Goal: Task Accomplishment & Management: Manage account settings

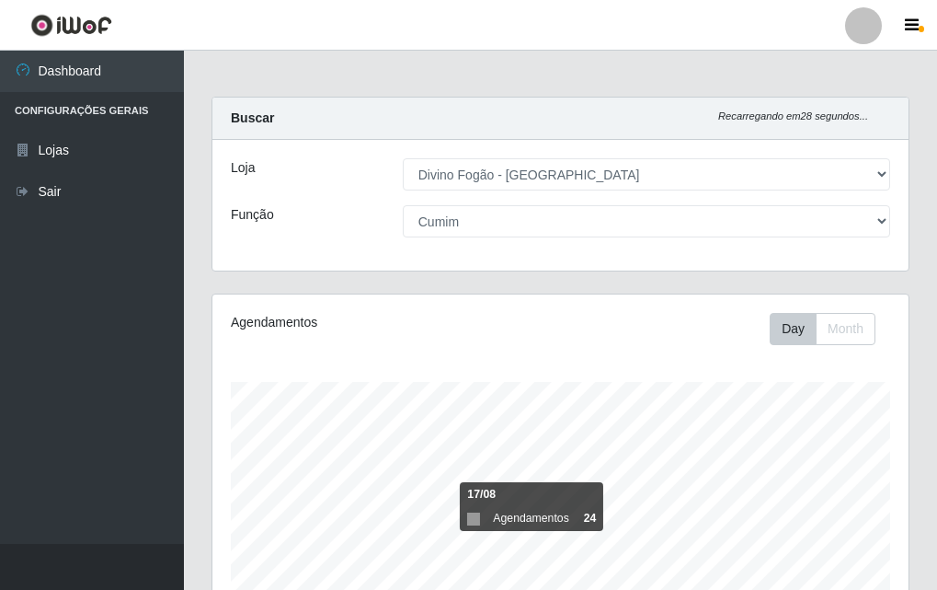
select select "499"
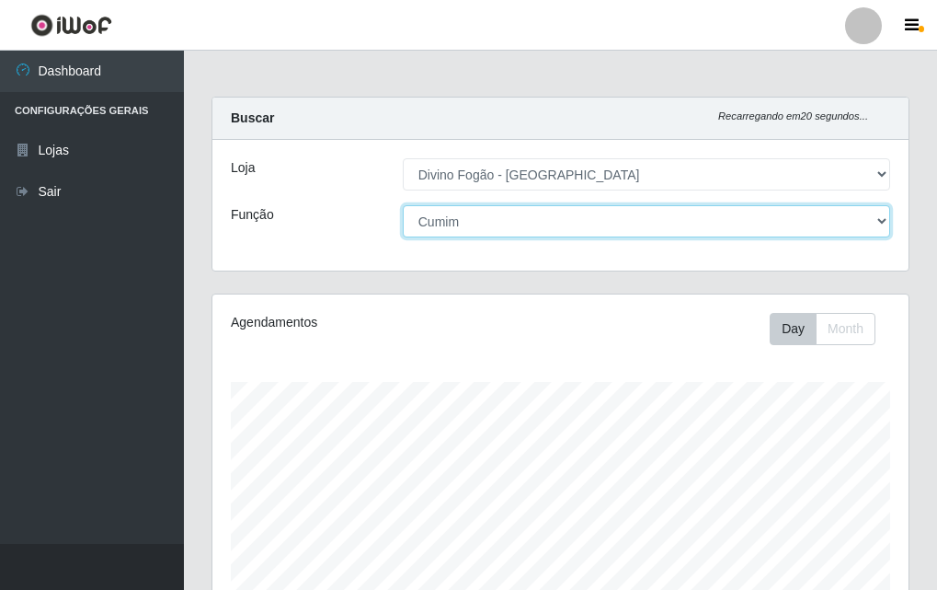
click at [616, 221] on select "[Selecione...] ASG ASG + ASG ++ Auxiliar de Cozinha Auxiliar de Cozinha + Auxil…" at bounding box center [646, 221] width 487 height 32
click at [403, 205] on select "[Selecione...] ASG ASG + ASG ++ Auxiliar de Cozinha Auxiliar de Cozinha + Auxil…" at bounding box center [646, 221] width 487 height 32
click at [744, 220] on select "[Selecione...] ASG ASG + ASG ++ Auxiliar de Cozinha Auxiliar de Cozinha + Auxil…" at bounding box center [646, 221] width 487 height 32
select select "[Selecione...]"
click at [403, 205] on select "[Selecione...] ASG ASG + ASG ++ Auxiliar de Cozinha Auxiliar de Cozinha + Auxil…" at bounding box center [646, 221] width 487 height 32
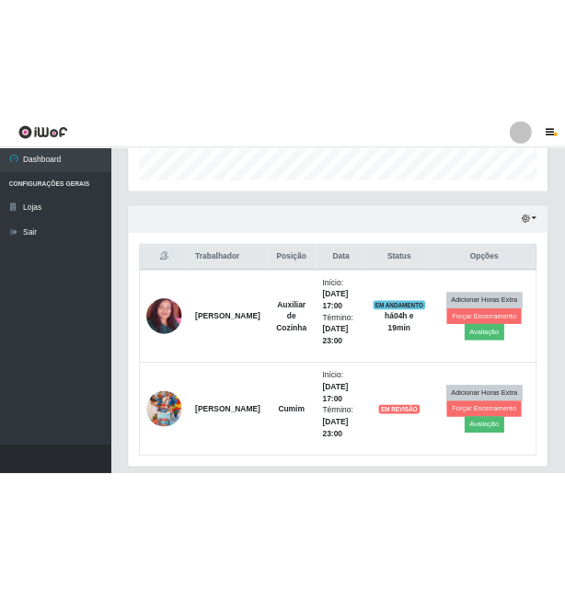
scroll to position [612, 0]
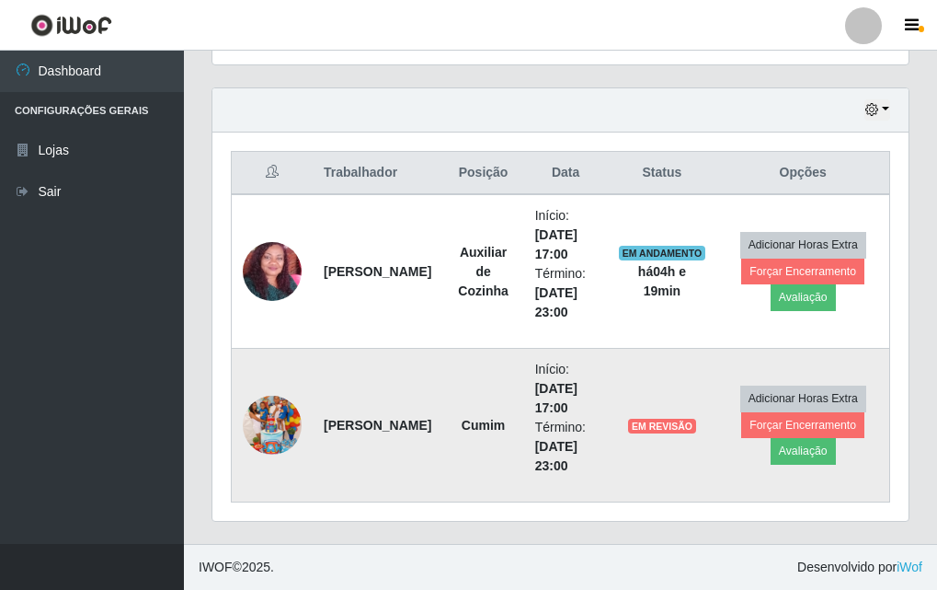
click at [683, 420] on span "EM REVISÃO" at bounding box center [662, 425] width 68 height 15
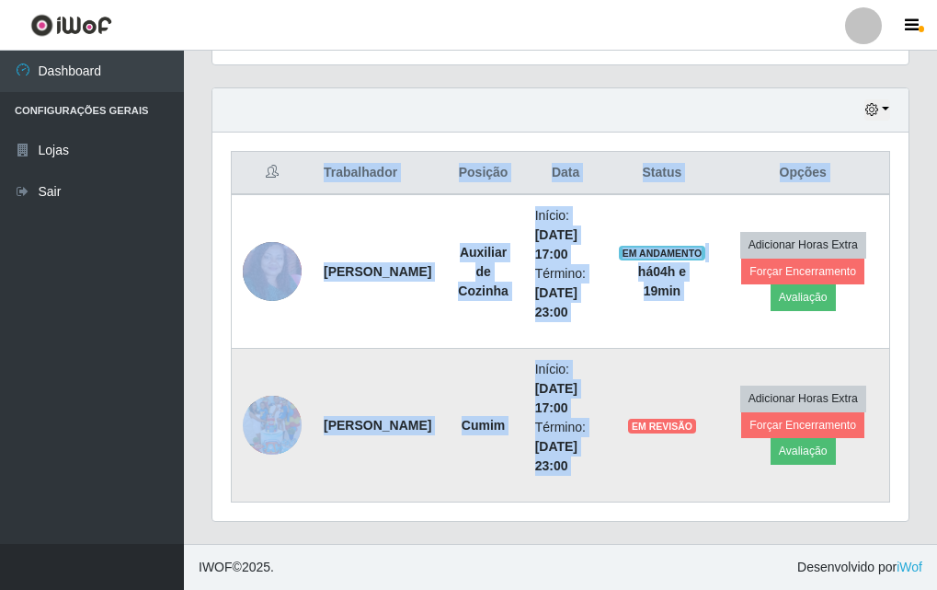
click at [683, 420] on span "EM REVISÃO" at bounding box center [662, 425] width 68 height 15
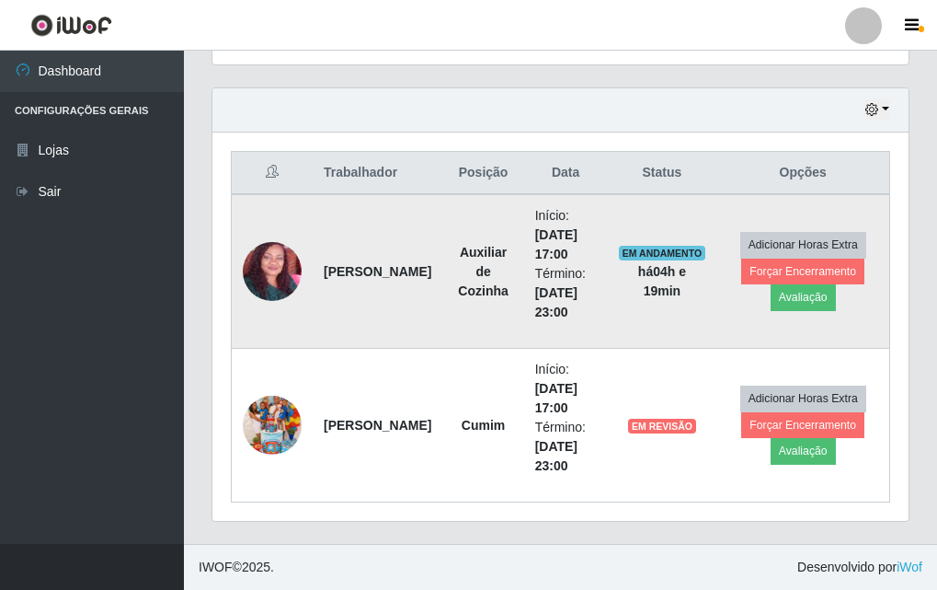
click at [535, 260] on time "[DATE] 17:00" at bounding box center [556, 244] width 42 height 34
click at [684, 258] on span "EM ANDAMENTO" at bounding box center [662, 253] width 87 height 15
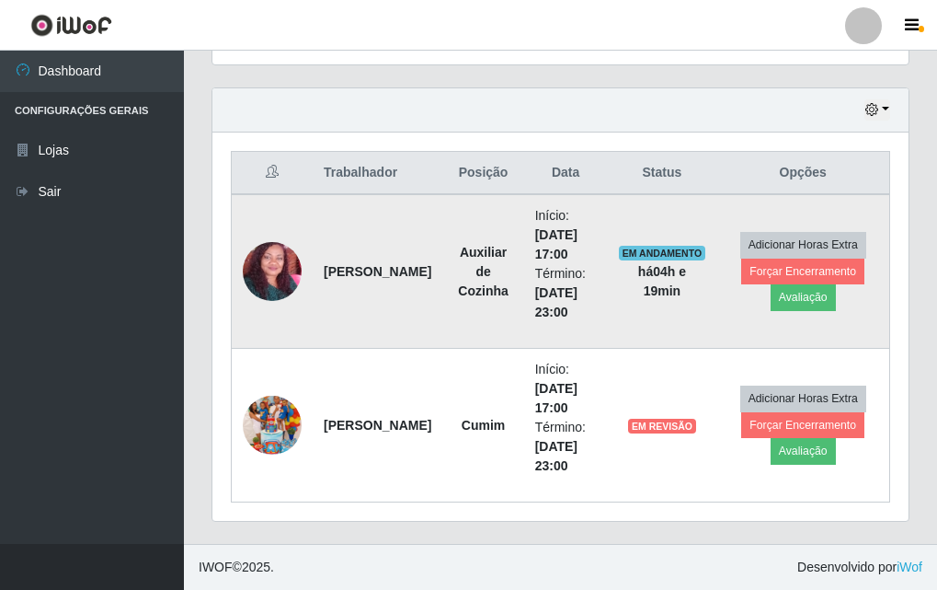
click at [653, 283] on td "EM ANDAMENTO há 04 h e 19 min" at bounding box center [661, 271] width 109 height 155
click at [654, 269] on strong "há 04 h e 19 min" at bounding box center [662, 281] width 48 height 34
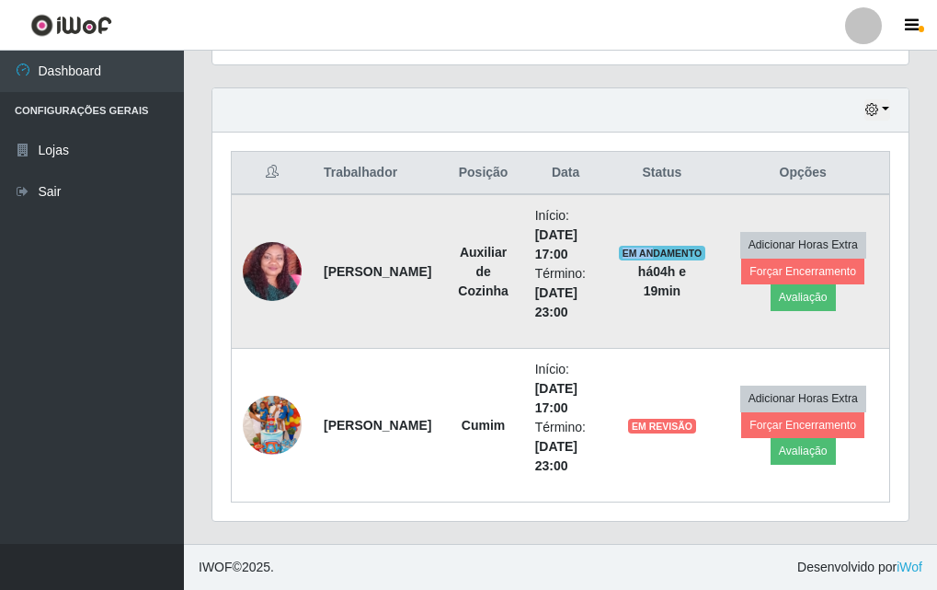
drag, startPoint x: 654, startPoint y: 258, endPoint x: 651, endPoint y: 239, distance: 19.5
click at [651, 239] on td "EM ANDAMENTO há 04 h e 19 min" at bounding box center [661, 271] width 109 height 155
click at [648, 242] on td "EM ANDAMENTO há 04 h e 19 min" at bounding box center [661, 271] width 109 height 155
click at [646, 246] on span "EM ANDAMENTO" at bounding box center [662, 253] width 87 height 15
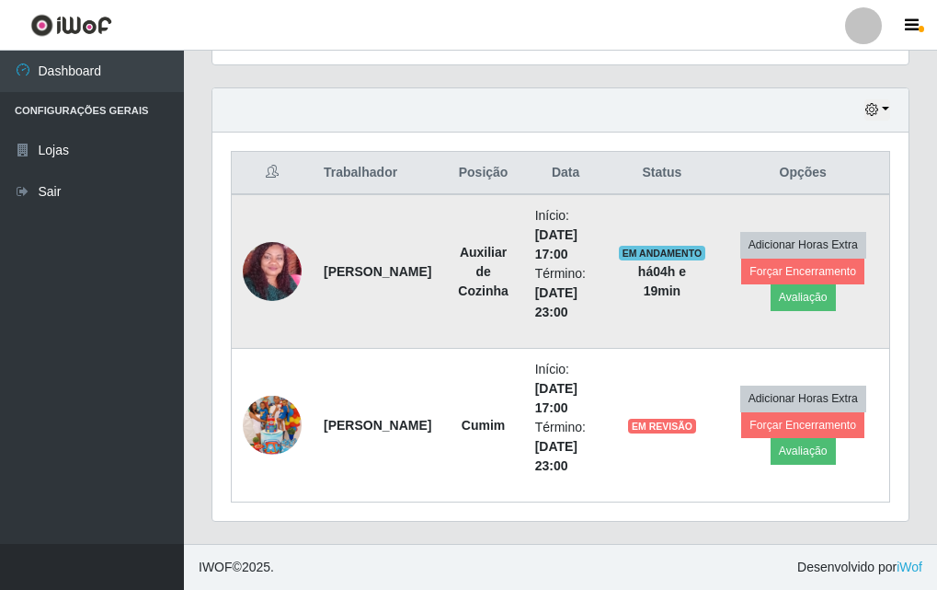
drag, startPoint x: 646, startPoint y: 246, endPoint x: 678, endPoint y: 250, distance: 32.5
click at [678, 250] on span "EM ANDAMENTO" at bounding box center [662, 253] width 87 height 15
drag, startPoint x: 677, startPoint y: 245, endPoint x: 686, endPoint y: 256, distance: 14.4
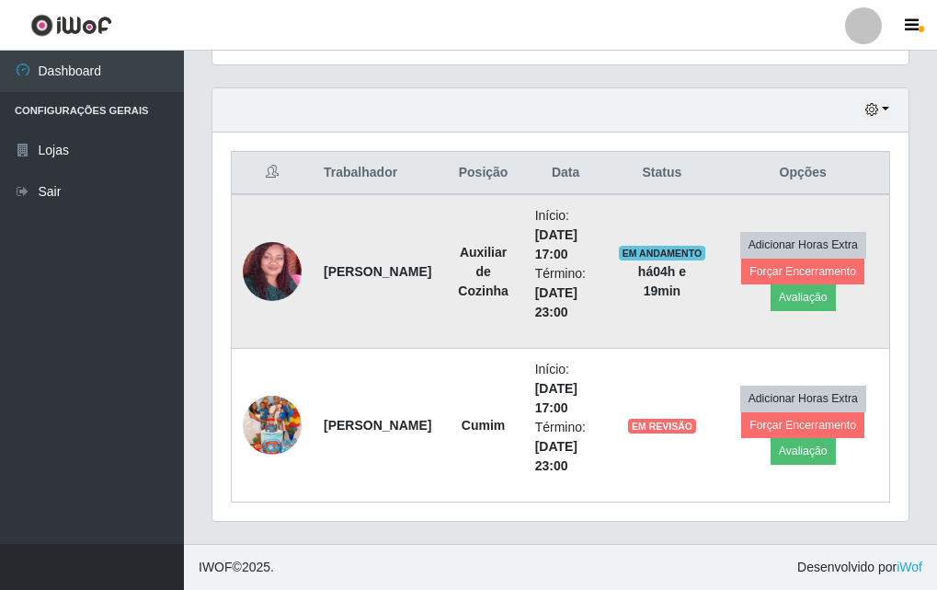
click at [686, 256] on span "EM ANDAMENTO" at bounding box center [662, 253] width 87 height 15
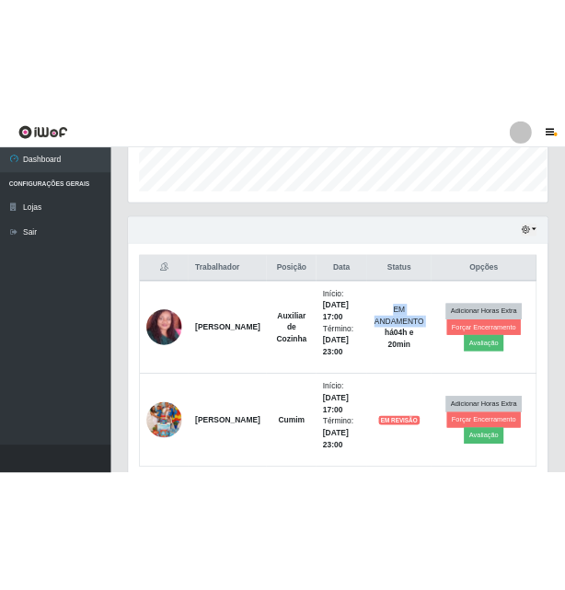
scroll to position [919338, 919023]
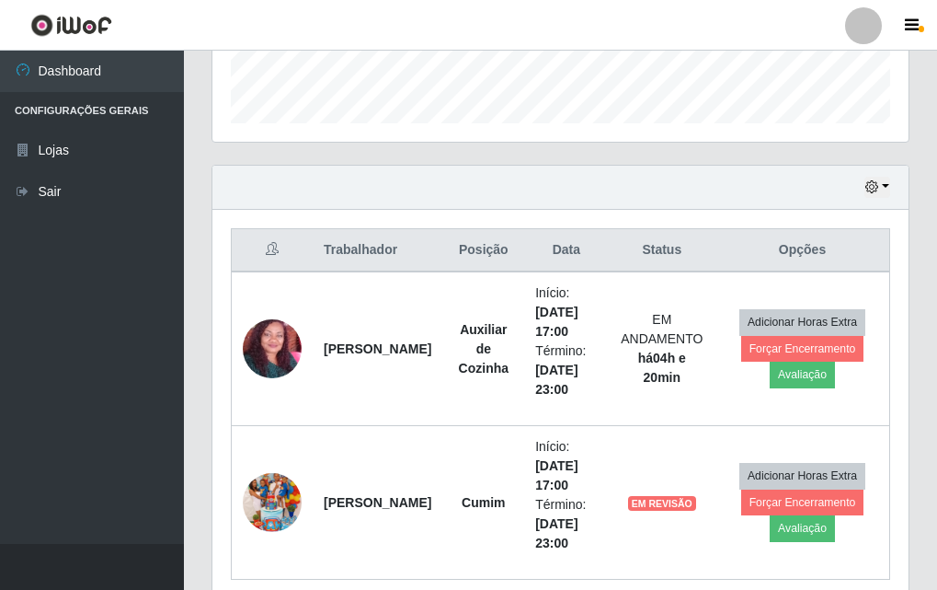
click at [924, 73] on div "Carregando... Buscar Recarregando em 19 segundos... Loja [Selecione...] Divino …" at bounding box center [560, 91] width 753 height 1059
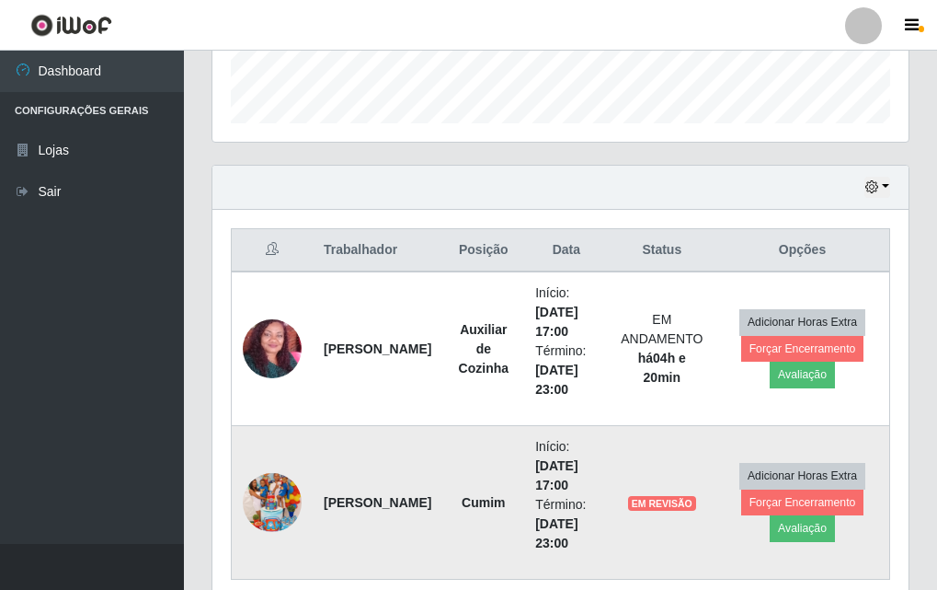
click at [673, 497] on span "EM REVISÃO" at bounding box center [662, 503] width 68 height 15
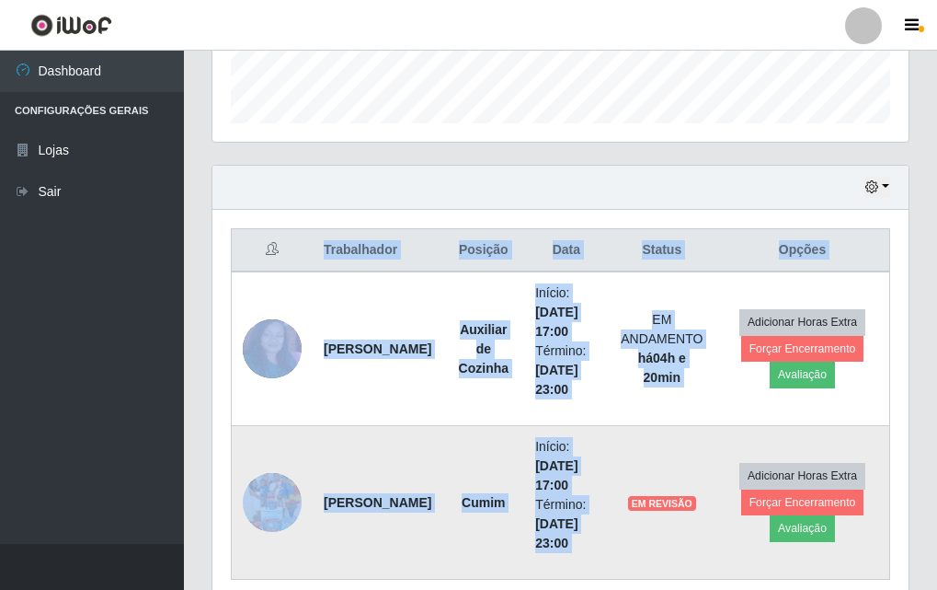
click at [673, 497] on span "EM REVISÃO" at bounding box center [662, 503] width 68 height 15
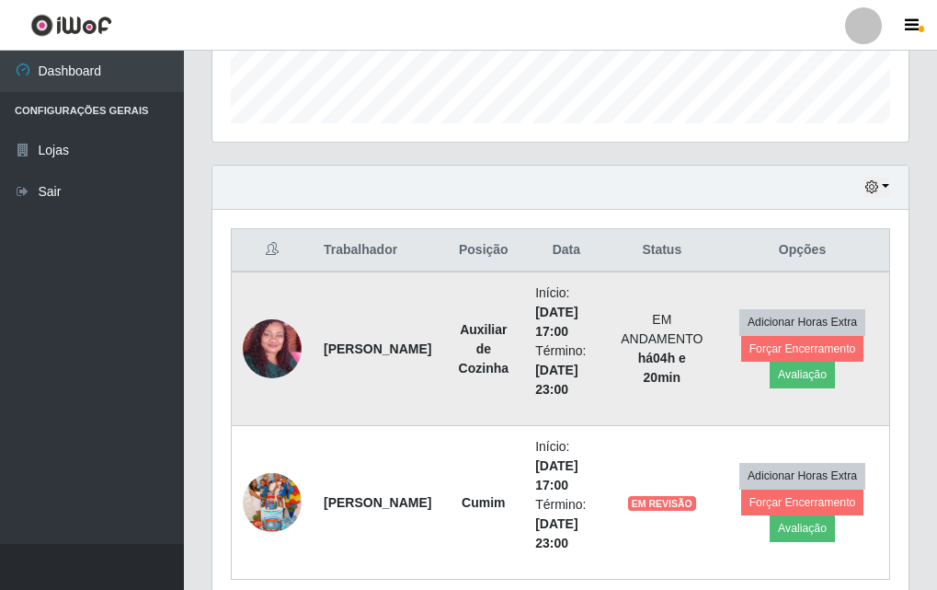
click at [654, 337] on span "EM ANDAMENTO" at bounding box center [662, 329] width 82 height 34
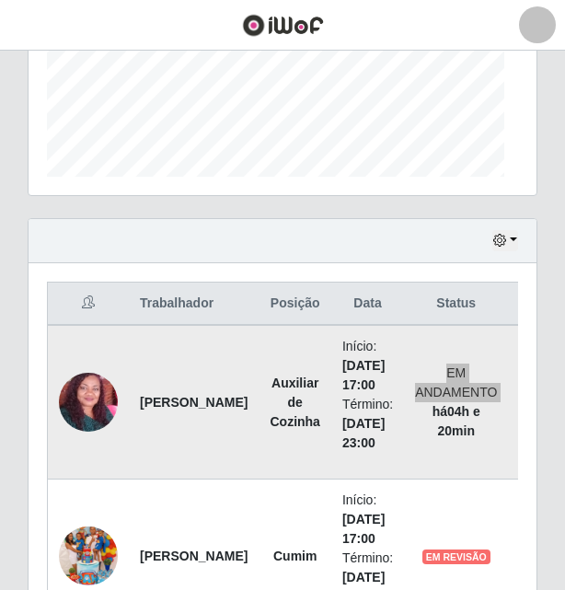
scroll to position [382, 508]
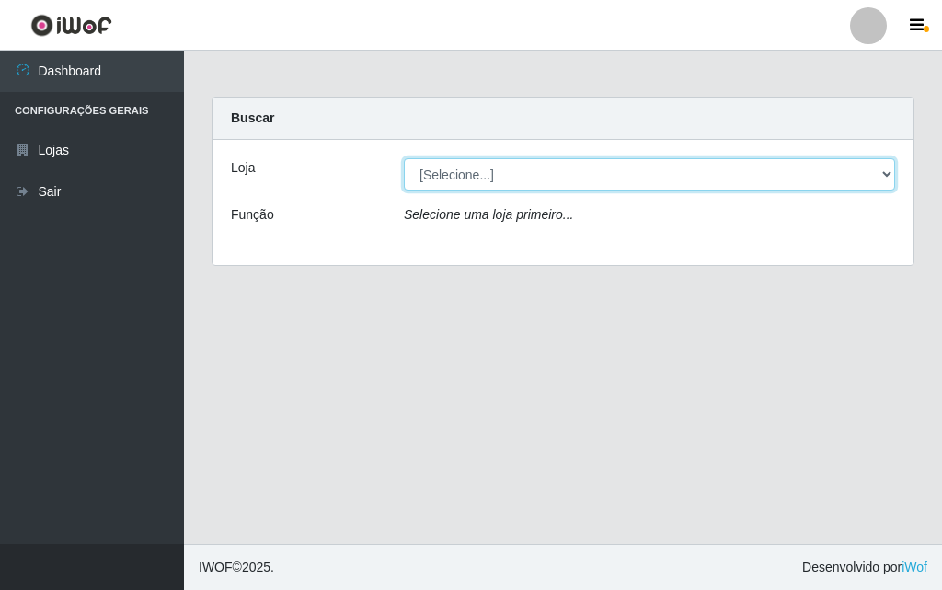
click at [438, 187] on select "[Selecione...] Divino Fogão - Campina Grande" at bounding box center [649, 174] width 491 height 32
select select "499"
click at [404, 158] on select "[Selecione...] Divino Fogão - Campina Grande" at bounding box center [649, 174] width 491 height 32
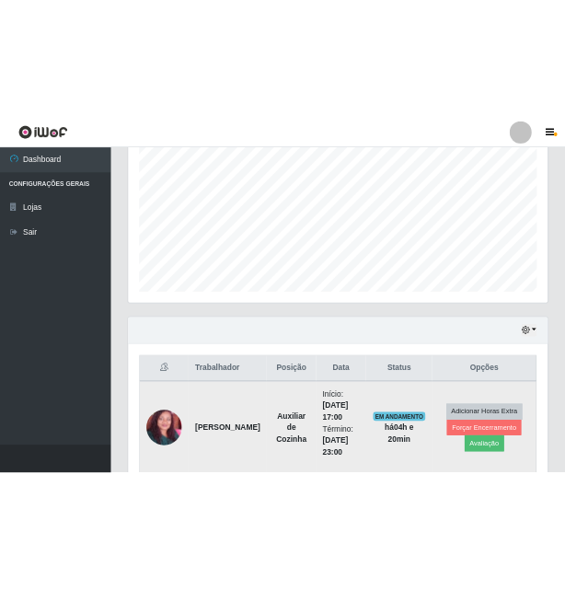
scroll to position [612, 0]
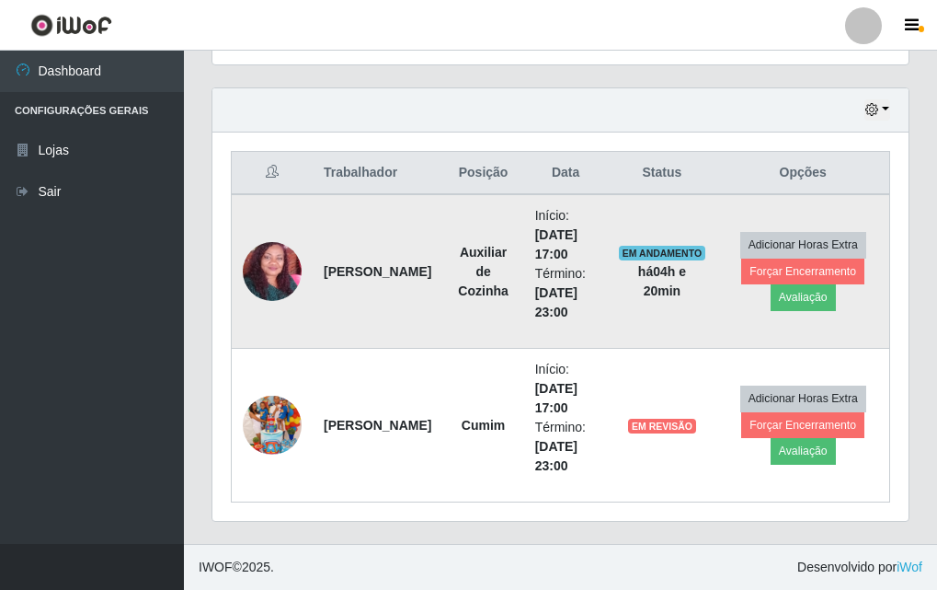
drag, startPoint x: 679, startPoint y: 244, endPoint x: 670, endPoint y: 248, distance: 9.5
click at [568, 246] on td "EM ANDAMENTO há 04 h e 20 min" at bounding box center [661, 271] width 109 height 155
click at [568, 252] on span "EM ANDAMENTO" at bounding box center [662, 253] width 87 height 15
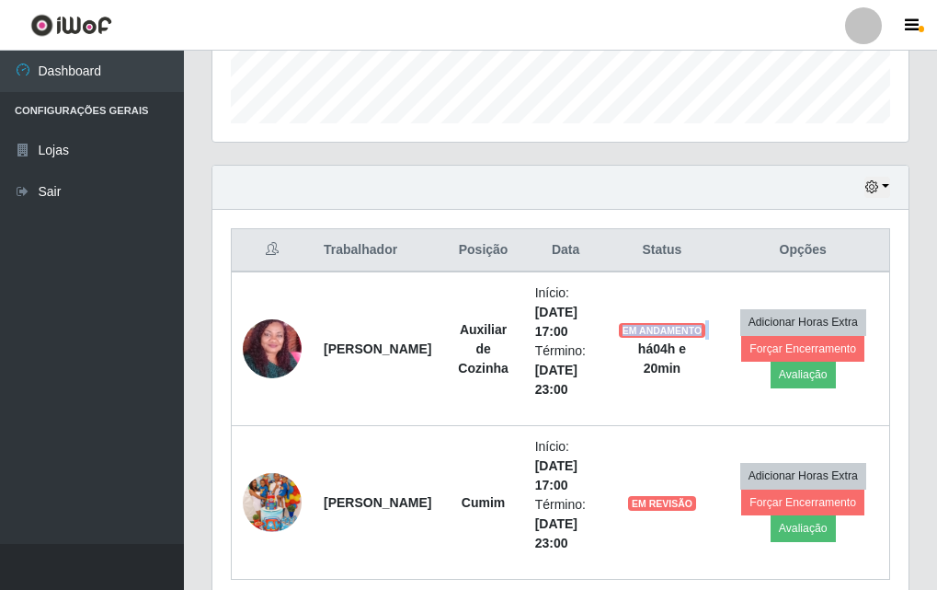
scroll to position [919338, 919023]
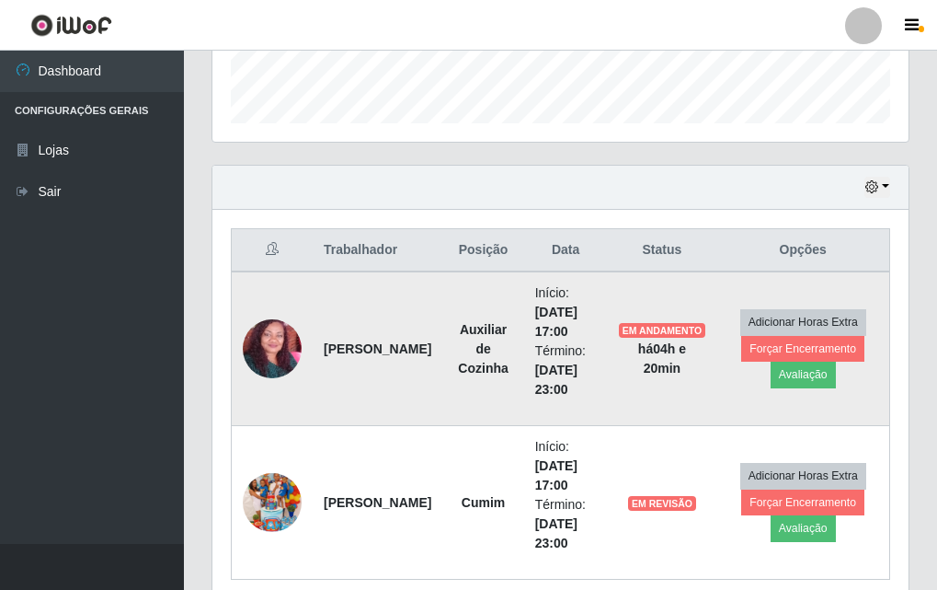
click at [568, 368] on td "EM ANDAMENTO há 04 h e 20 min" at bounding box center [661, 348] width 109 height 155
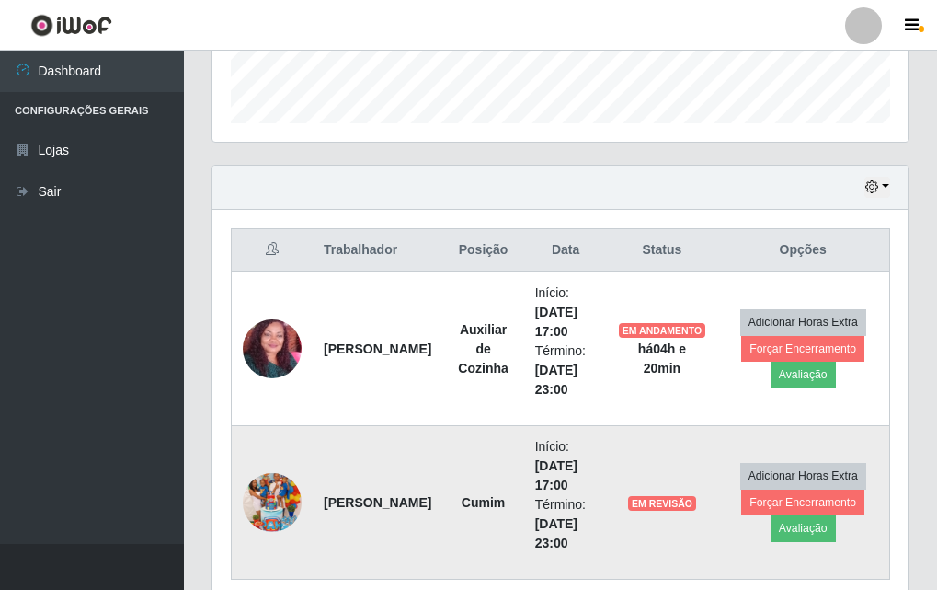
scroll to position [612, 0]
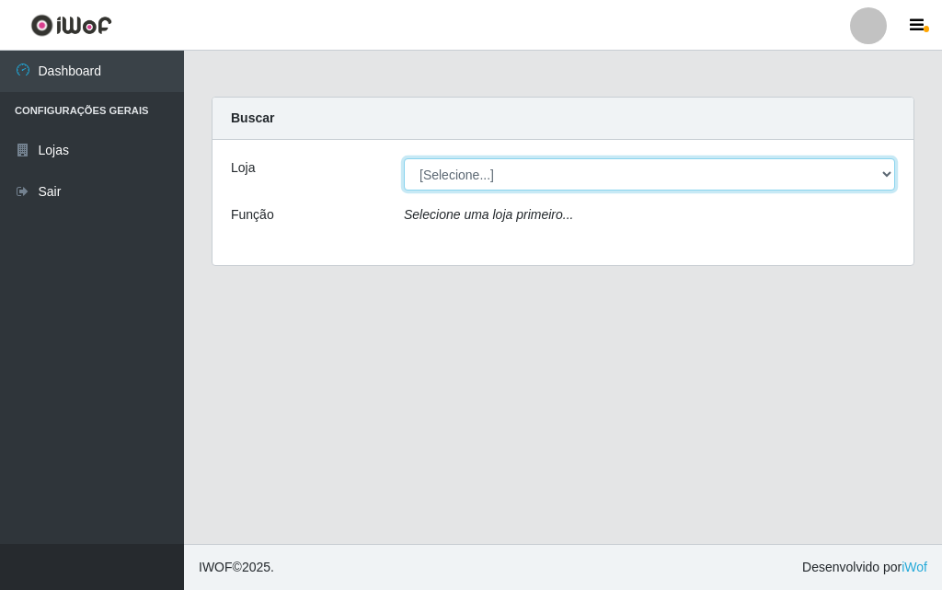
drag, startPoint x: 499, startPoint y: 177, endPoint x: 488, endPoint y: 186, distance: 14.4
click at [499, 177] on select "[Selecione...] Divino Fogão - [GEOGRAPHIC_DATA]" at bounding box center [649, 174] width 491 height 32
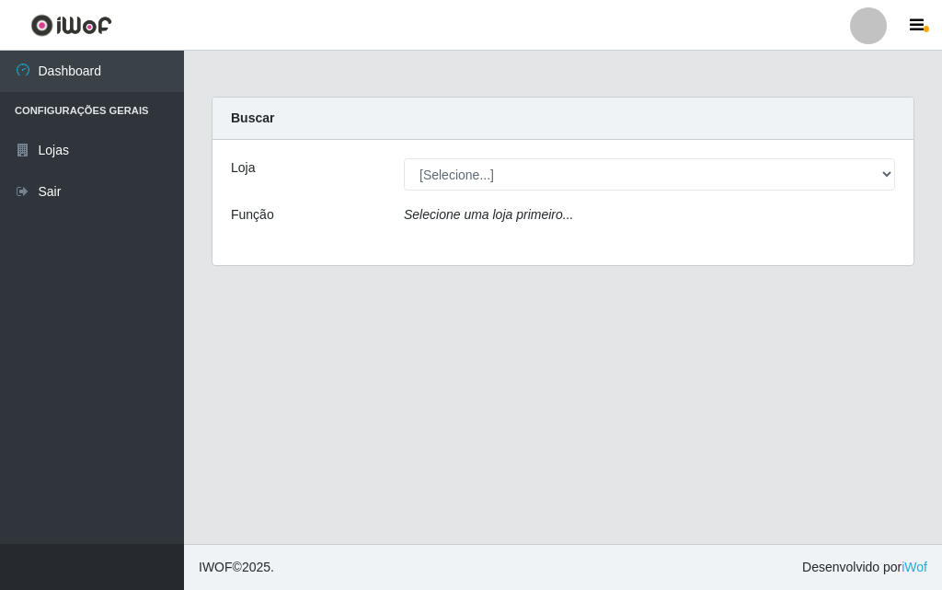
click at [486, 248] on div "Loja [Selecione...] Divino Fogão - Campina Grande Função Selecione uma loja pri…" at bounding box center [562, 202] width 701 height 125
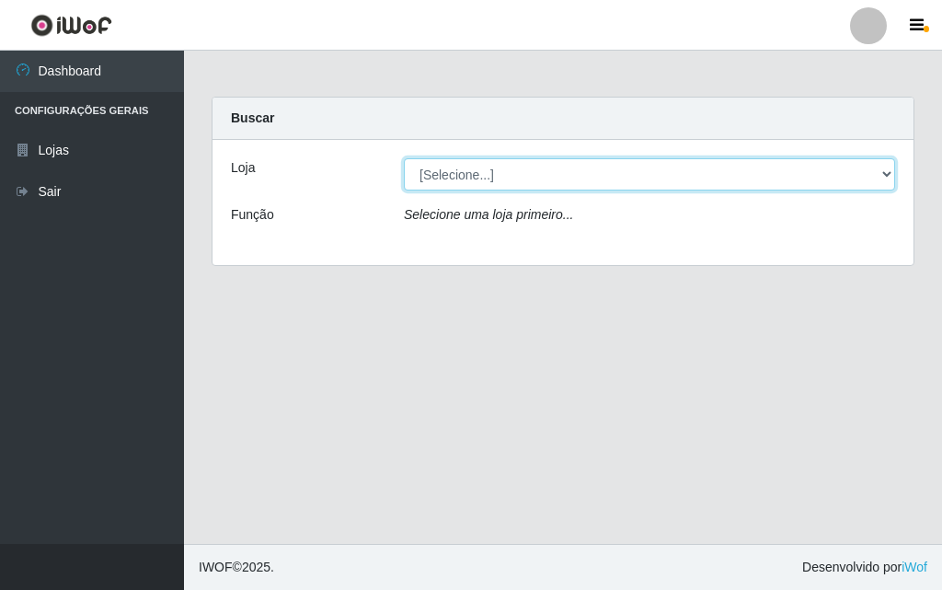
click at [492, 174] on select "[Selecione...] Divino Fogão - [GEOGRAPHIC_DATA]" at bounding box center [649, 174] width 491 height 32
select select "499"
click at [404, 158] on select "[Selecione...] Divino Fogão - [GEOGRAPHIC_DATA]" at bounding box center [649, 174] width 491 height 32
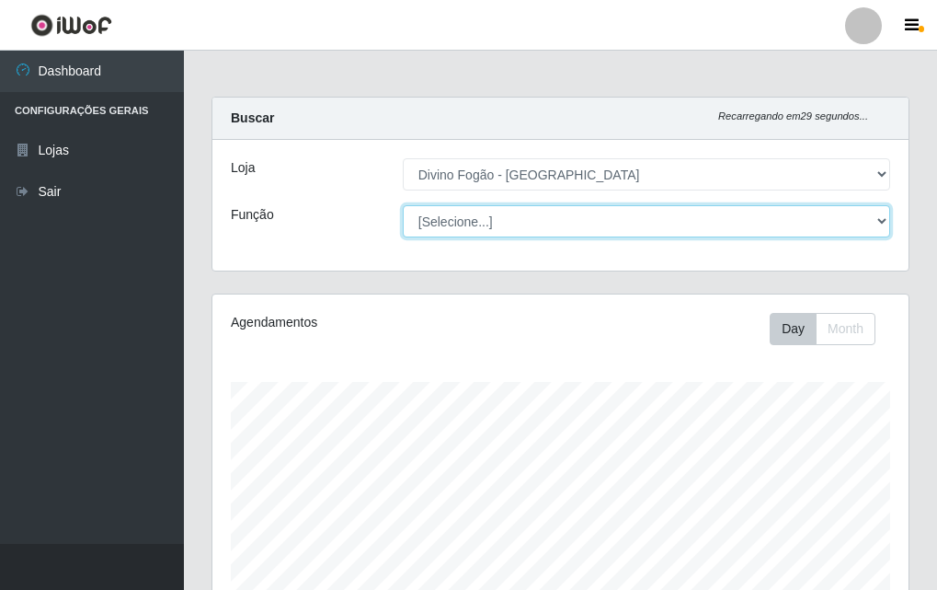
click at [464, 221] on select "[Selecione...] ASG ASG + ASG ++ Auxiliar de Cozinha Auxiliar de Cozinha + Auxil…" at bounding box center [646, 221] width 487 height 32
click at [403, 205] on select "[Selecione...] ASG ASG + ASG ++ Auxiliar de Cozinha Auxiliar de Cozinha + Auxil…" at bounding box center [646, 221] width 487 height 32
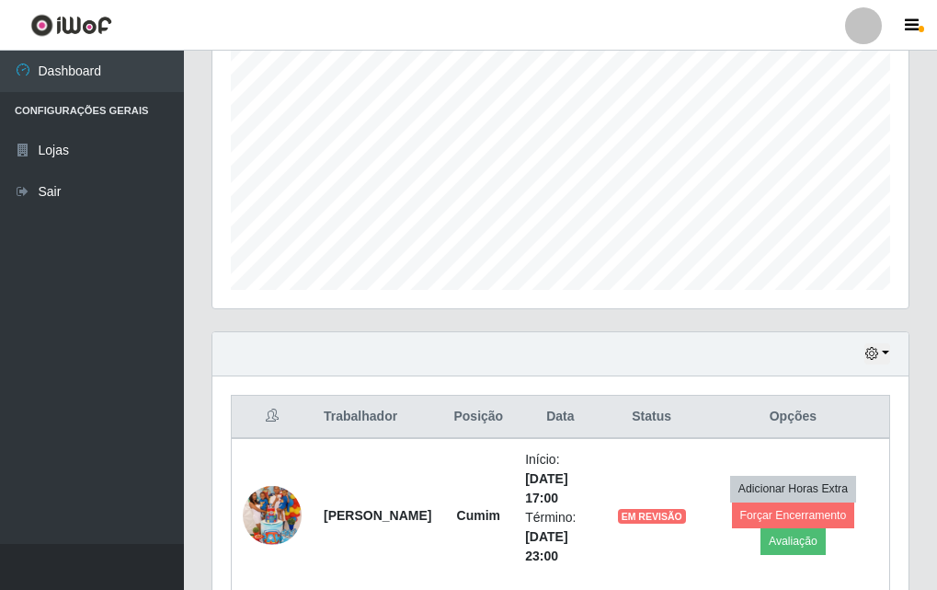
scroll to position [458, 0]
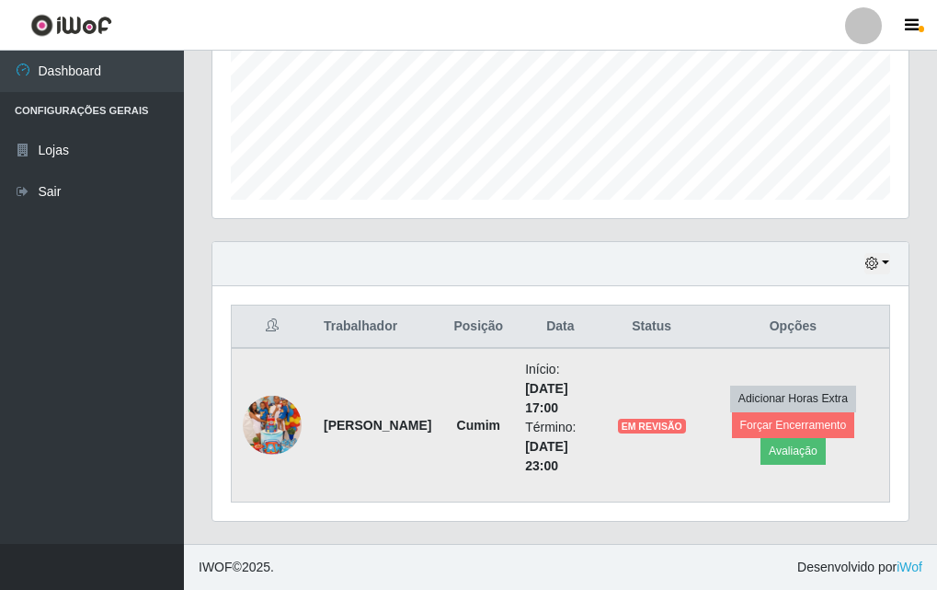
click at [254, 428] on img at bounding box center [272, 424] width 59 height 105
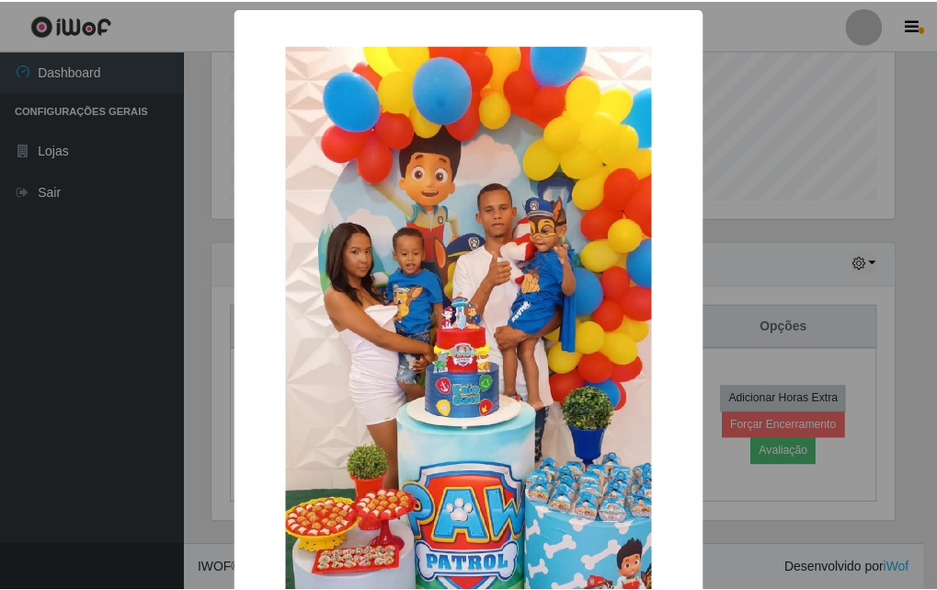
scroll to position [184, 0]
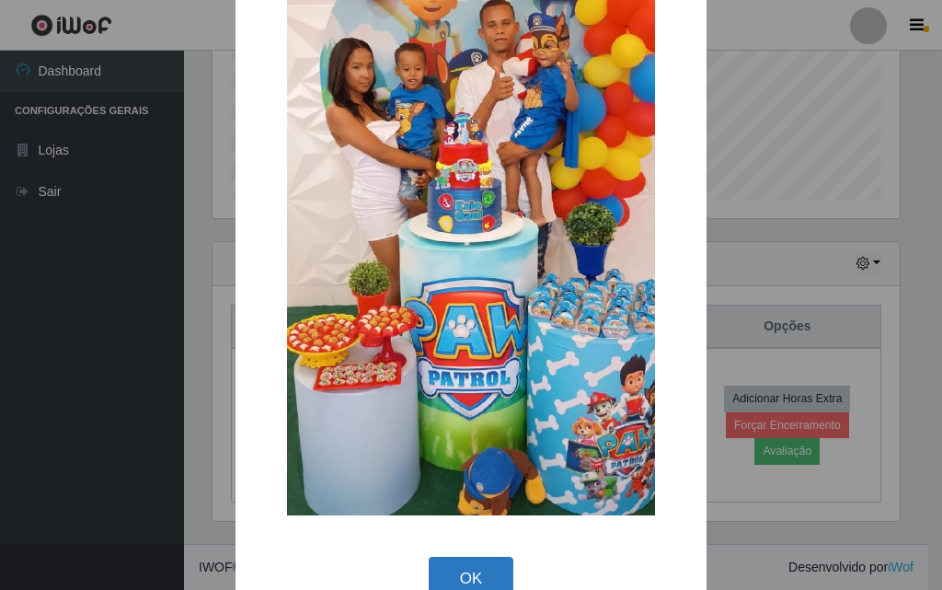
click at [469, 567] on button "OK" at bounding box center [472, 577] width 86 height 43
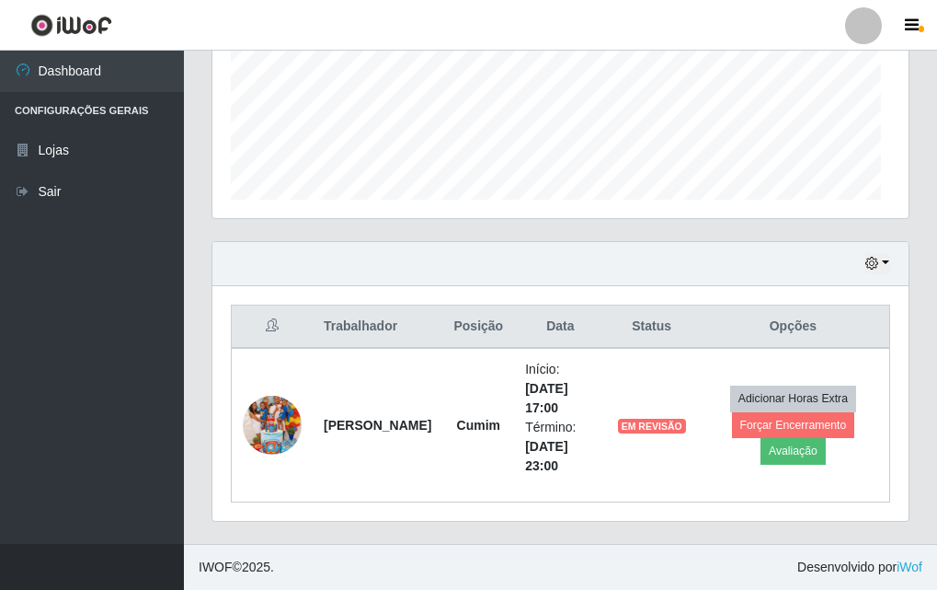
scroll to position [382, 696]
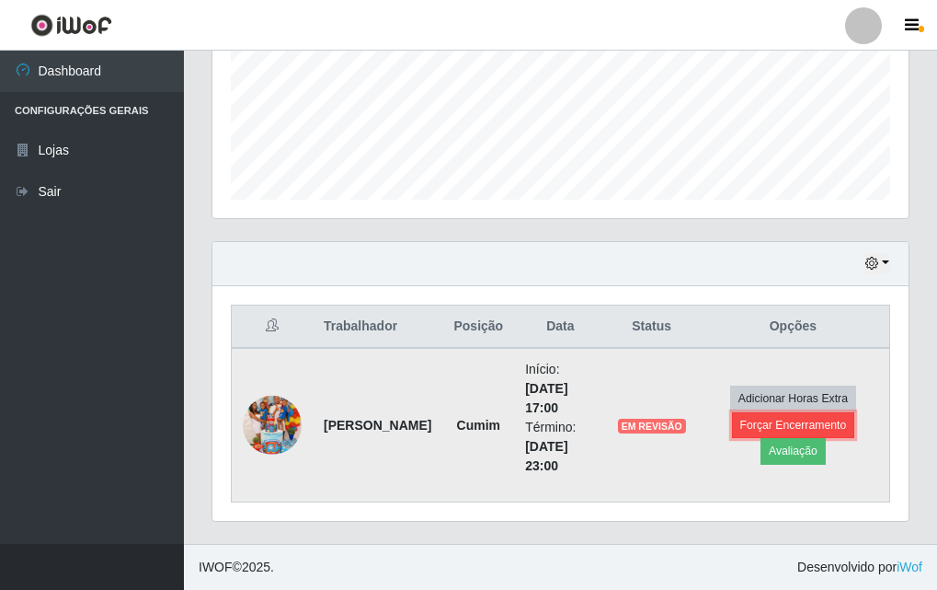
click at [789, 426] on button "Forçar Encerramento" at bounding box center [793, 425] width 123 height 26
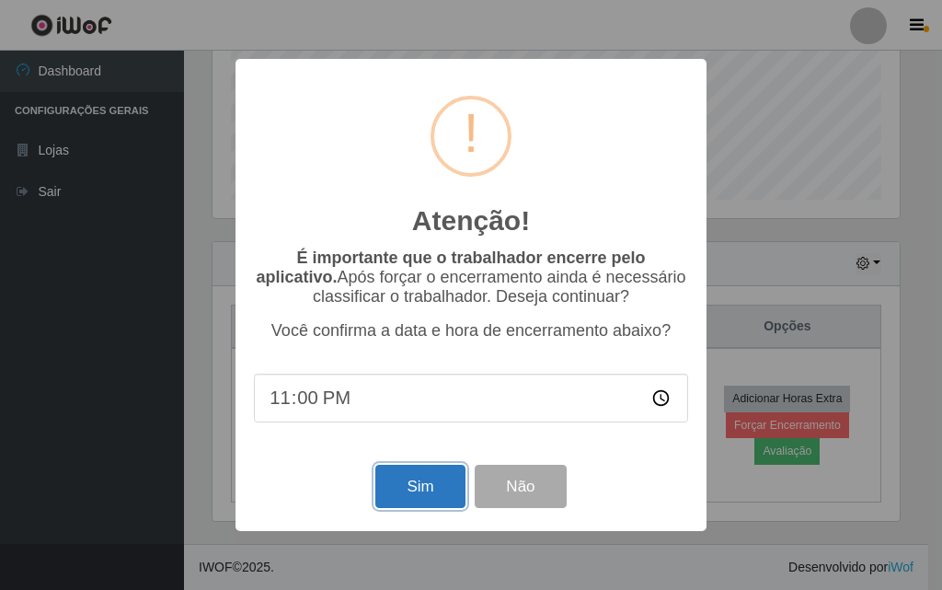
click at [447, 475] on button "Sim" at bounding box center [419, 485] width 89 height 43
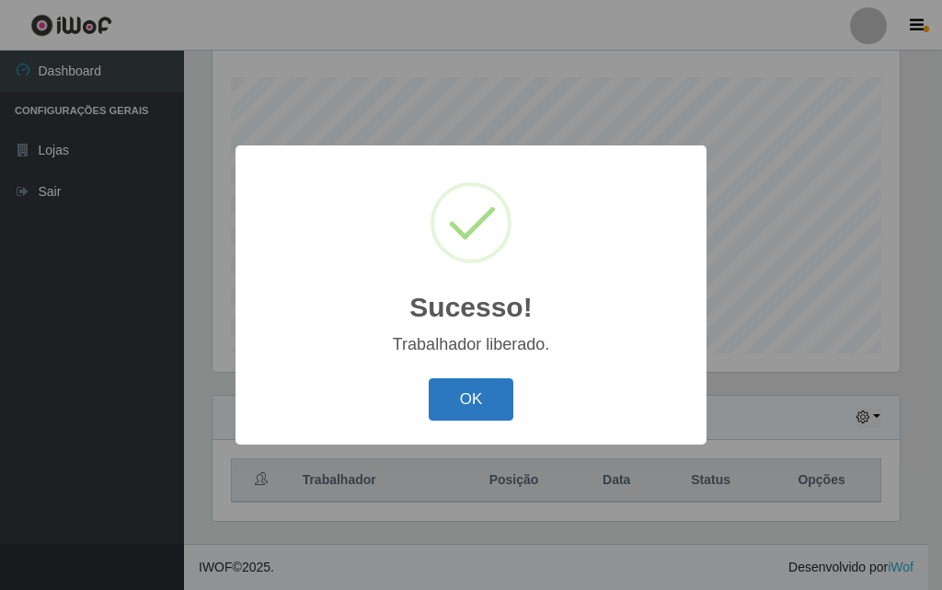
click at [492, 411] on button "OK" at bounding box center [472, 399] width 86 height 43
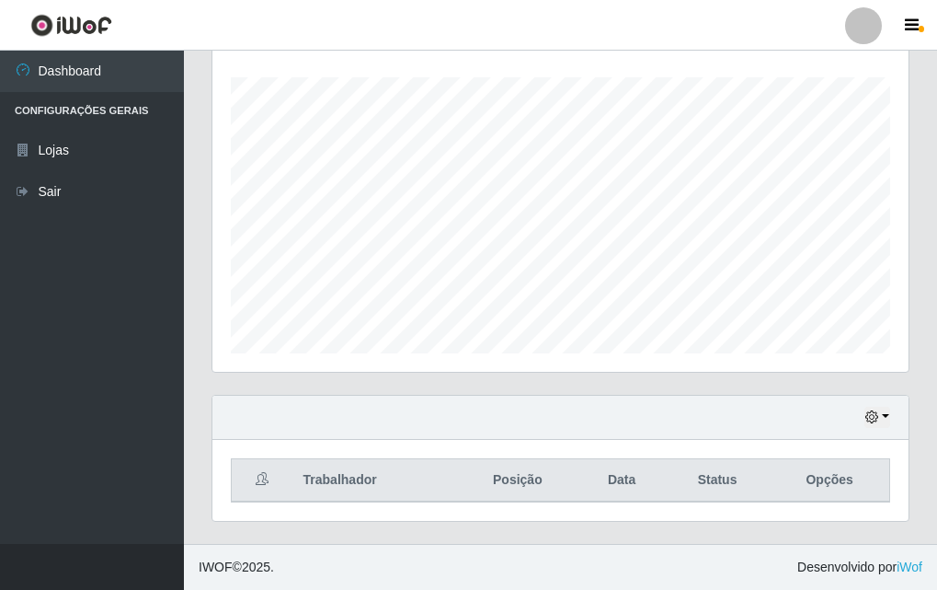
scroll to position [0, 0]
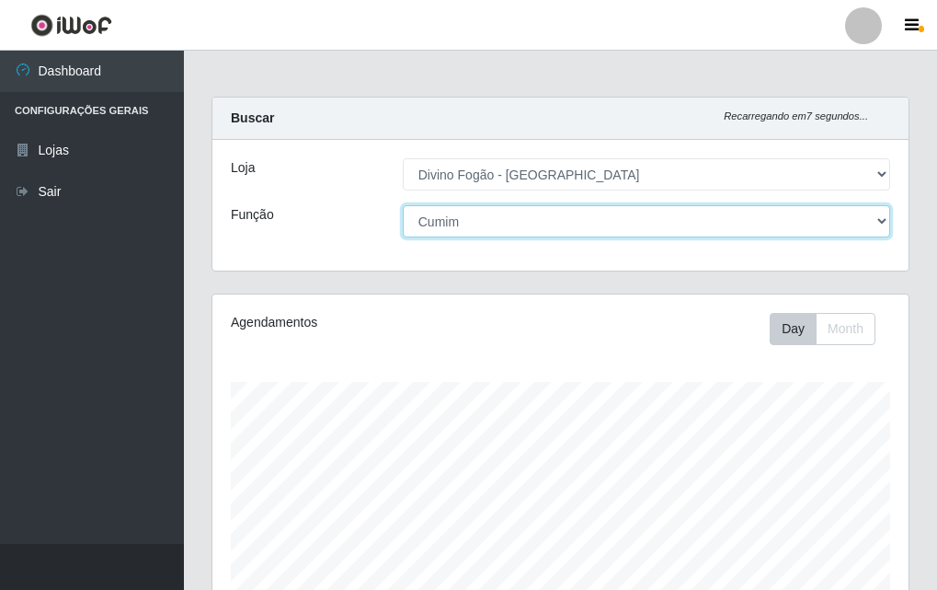
click at [451, 227] on select "[Selecione...] ASG ASG + ASG ++ Auxiliar de Cozinha Auxiliar de Cozinha + Auxil…" at bounding box center [646, 221] width 487 height 32
click at [403, 205] on select "[Selecione...] ASG ASG + ASG ++ Auxiliar de Cozinha Auxiliar de Cozinha + Auxil…" at bounding box center [646, 221] width 487 height 32
click at [521, 226] on select "[Selecione...] ASG ASG + ASG ++ Auxiliar de Cozinha Auxiliar de Cozinha + Auxil…" at bounding box center [646, 221] width 487 height 32
click at [403, 205] on select "[Selecione...] ASG ASG + ASG ++ Auxiliar de Cozinha Auxiliar de Cozinha + Auxil…" at bounding box center [646, 221] width 487 height 32
drag, startPoint x: 560, startPoint y: 216, endPoint x: 556, endPoint y: 235, distance: 18.8
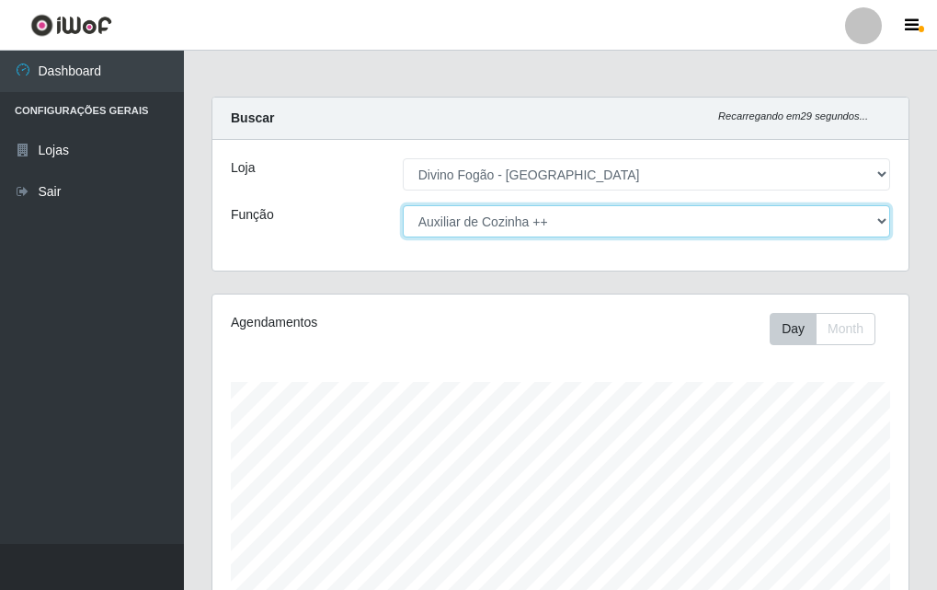
click at [560, 216] on select "[Selecione...] ASG ASG + ASG ++ Auxiliar de Cozinha Auxiliar de Cozinha + Auxil…" at bounding box center [646, 221] width 487 height 32
select select "9"
click at [403, 205] on select "[Selecione...] ASG ASG + ASG ++ Auxiliar de Cozinha Auxiliar de Cozinha + Auxil…" at bounding box center [646, 221] width 487 height 32
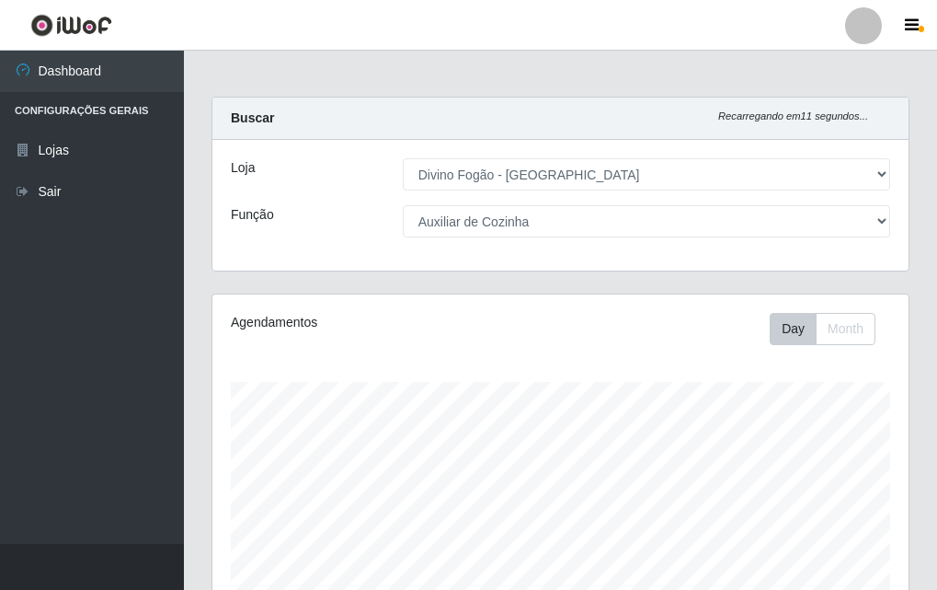
click at [618, 378] on div "Agendamentos Day Month 18/08 Agendamentos 17.75" at bounding box center [560, 485] width 696 height 382
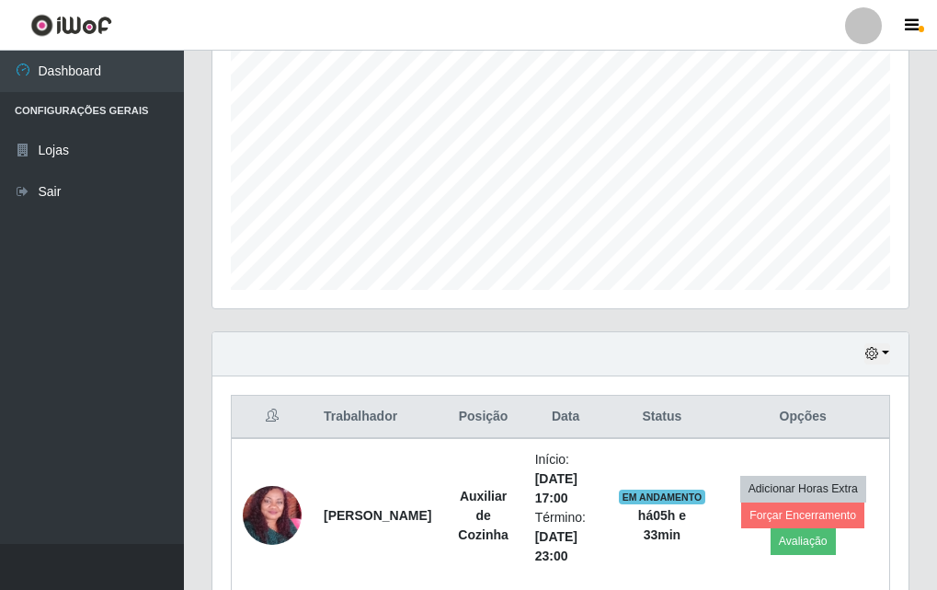
scroll to position [458, 0]
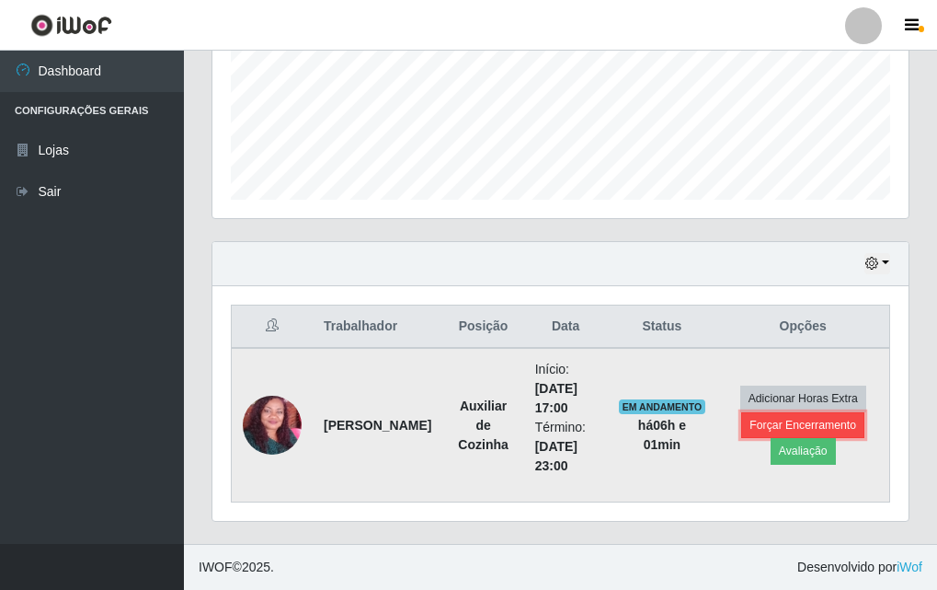
click at [780, 416] on button "Forçar Encerramento" at bounding box center [802, 425] width 123 height 26
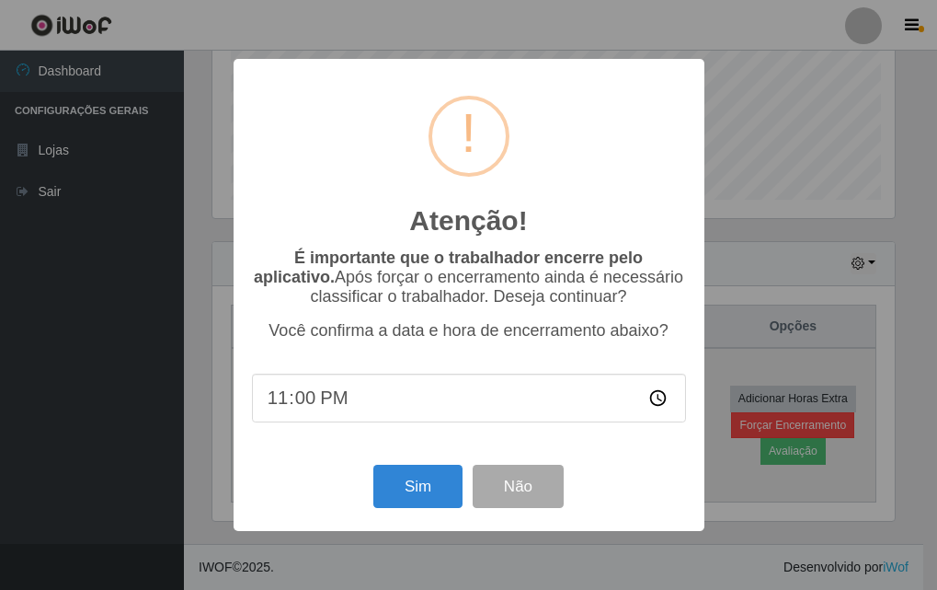
scroll to position [382, 687]
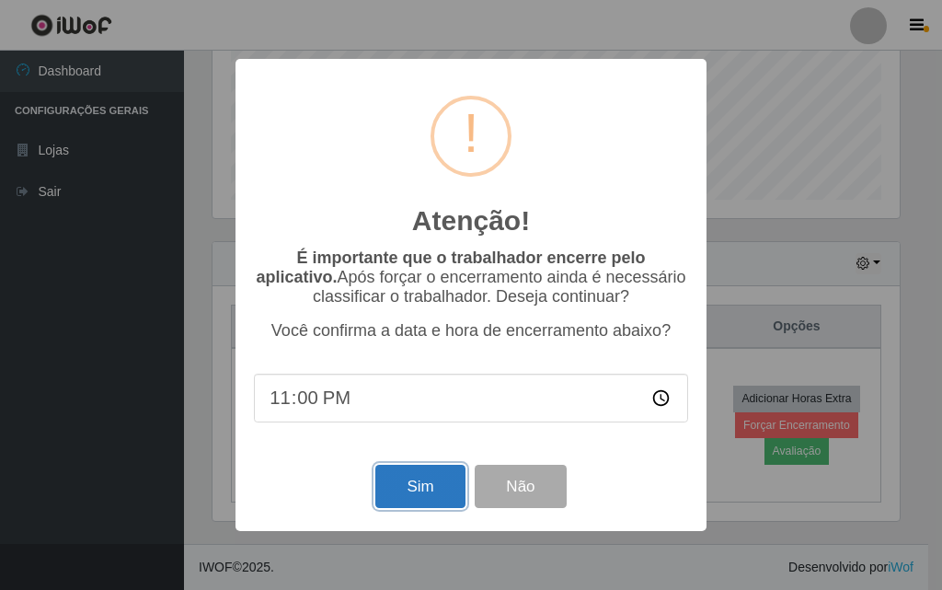
click at [429, 488] on button "Sim" at bounding box center [419, 485] width 89 height 43
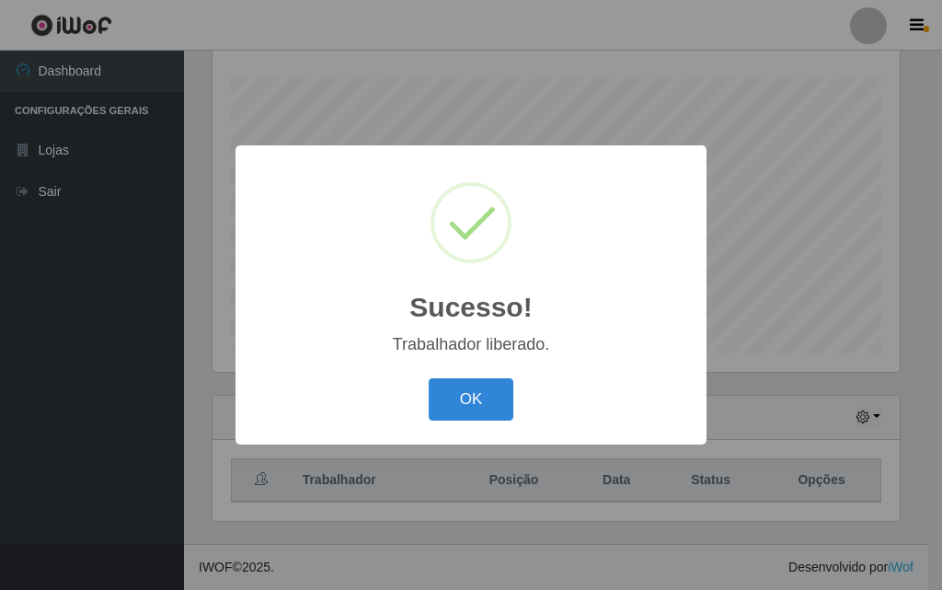
click at [428, 409] on div "OK Cancel" at bounding box center [471, 398] width 434 height 52
click at [455, 401] on button "OK" at bounding box center [472, 399] width 86 height 43
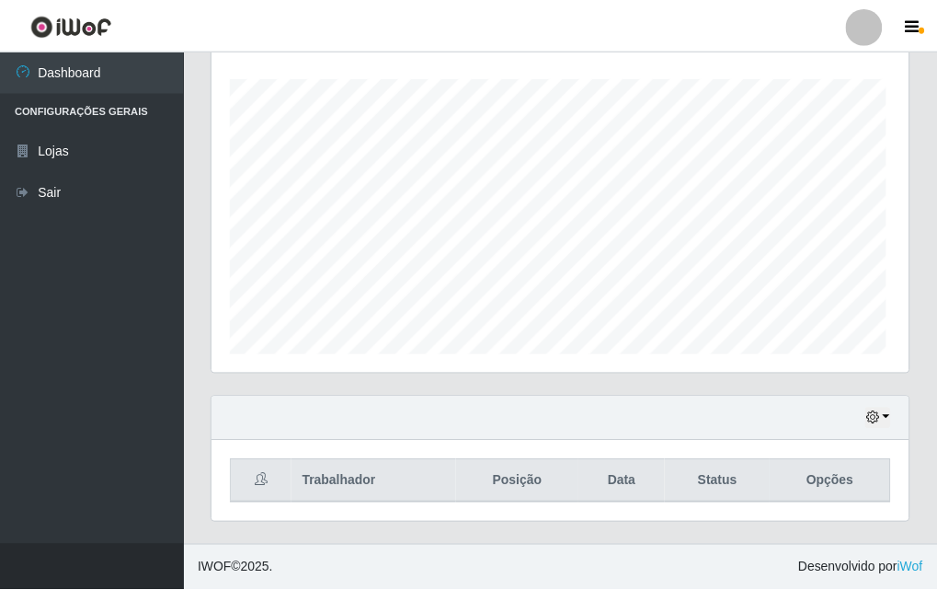
scroll to position [382, 696]
